Goal: Transaction & Acquisition: Book appointment/travel/reservation

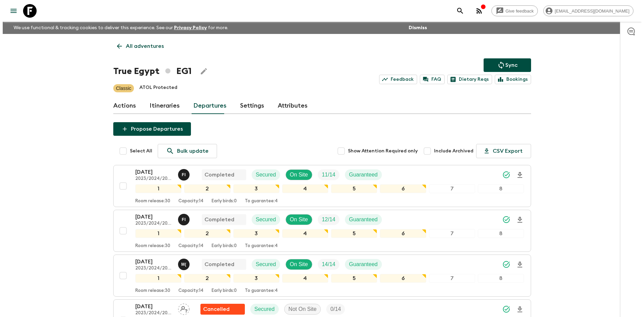
scroll to position [420, 0]
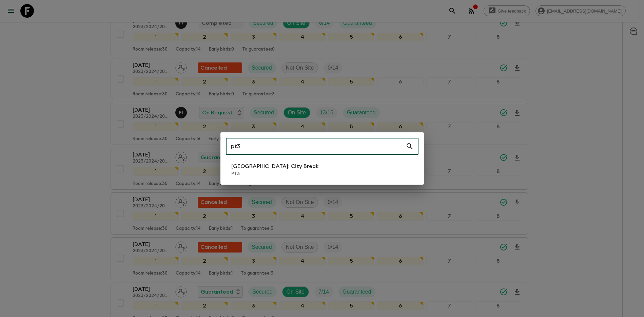
type input "pt3"
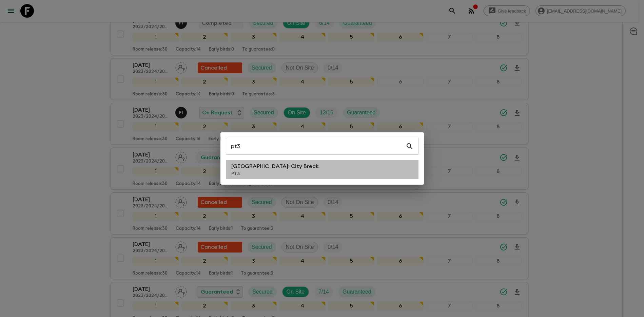
click at [319, 167] on li "[GEOGRAPHIC_DATA]: City Break PT3" at bounding box center [322, 169] width 193 height 19
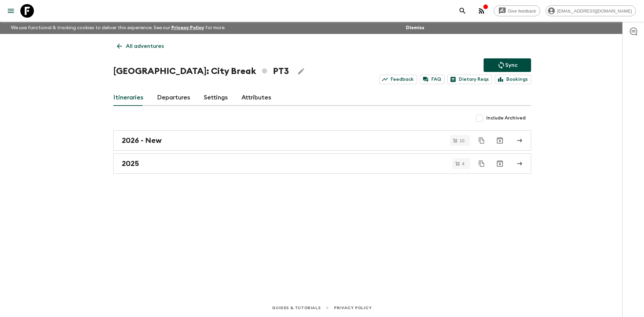
click at [180, 102] on link "Departures" at bounding box center [173, 98] width 33 height 16
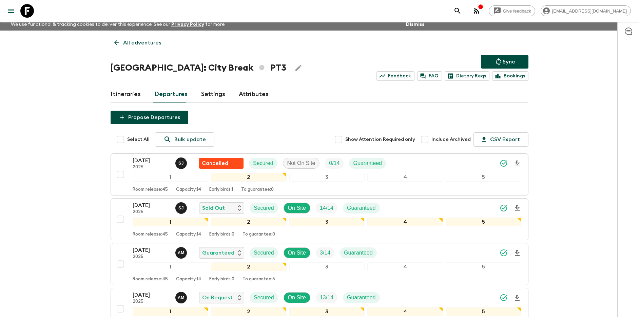
scroll to position [5, 0]
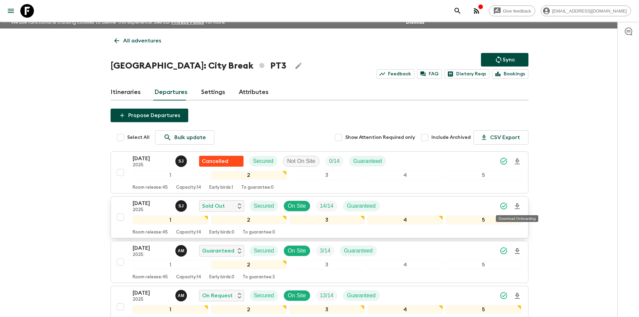
click at [519, 207] on icon "Download Onboarding" at bounding box center [517, 206] width 8 height 8
